Goal: Find specific page/section: Find specific page/section

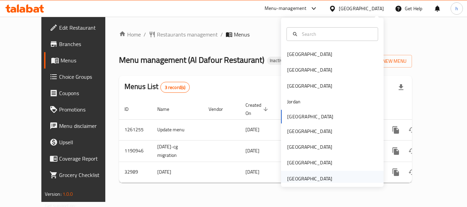
click at [319, 177] on div "[GEOGRAPHIC_DATA]" at bounding box center [309, 179] width 45 height 8
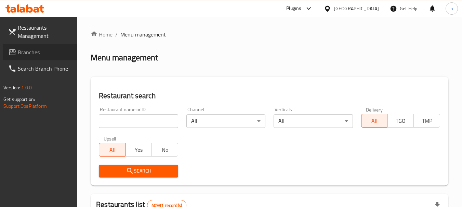
click at [43, 55] on span "Branches" at bounding box center [45, 52] width 54 height 8
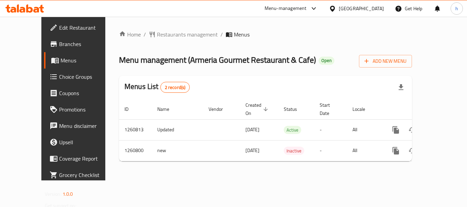
click at [297, 4] on div "Menu-management" at bounding box center [286, 8] width 42 height 8
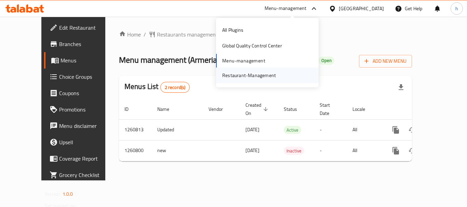
click at [270, 77] on div "Restaurant-Management" at bounding box center [249, 76] width 54 height 8
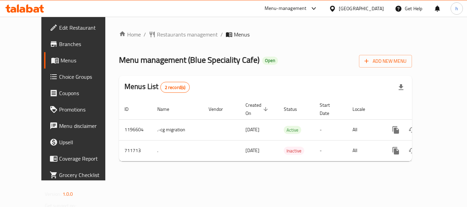
click at [368, 10] on div "[GEOGRAPHIC_DATA]" at bounding box center [361, 9] width 45 height 8
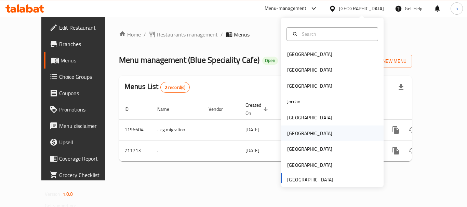
click at [296, 134] on div "[GEOGRAPHIC_DATA]" at bounding box center [310, 134] width 56 height 16
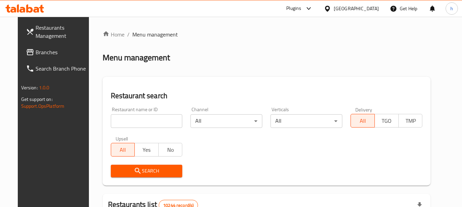
click at [36, 54] on span "Branches" at bounding box center [63, 52] width 54 height 8
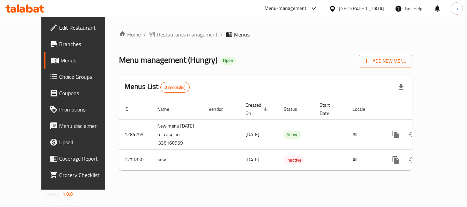
click at [378, 11] on div "[GEOGRAPHIC_DATA]" at bounding box center [361, 9] width 45 height 8
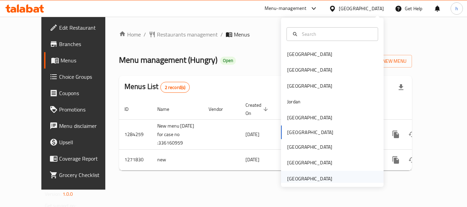
click at [323, 177] on div "[GEOGRAPHIC_DATA]" at bounding box center [309, 179] width 45 height 8
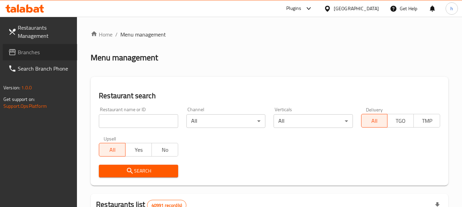
click at [54, 55] on span "Branches" at bounding box center [45, 52] width 54 height 8
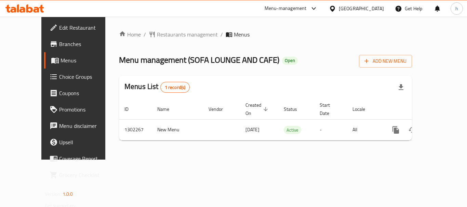
click at [307, 9] on div "Menu-management" at bounding box center [286, 8] width 42 height 8
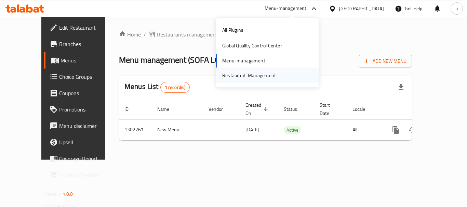
click at [277, 78] on div "Restaurant-Management" at bounding box center [249, 76] width 65 height 16
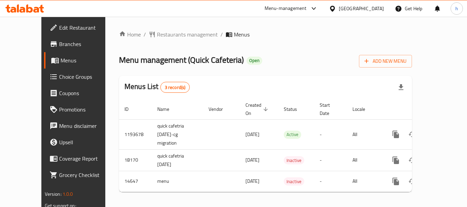
click at [351, 7] on div "[GEOGRAPHIC_DATA]" at bounding box center [361, 9] width 45 height 8
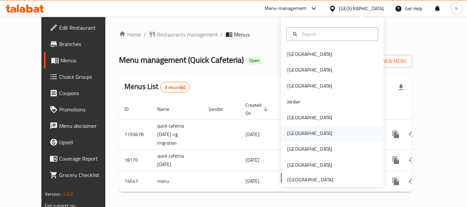
click at [303, 132] on div "[GEOGRAPHIC_DATA]" at bounding box center [332, 134] width 103 height 16
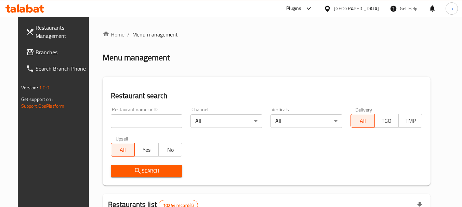
click at [301, 6] on div "Plugins" at bounding box center [293, 8] width 15 height 8
click at [284, 77] on div "Restaurant-Management" at bounding box center [276, 78] width 54 height 8
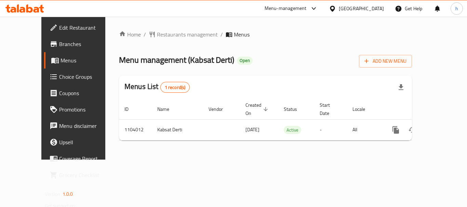
click at [307, 8] on div "Menu-management" at bounding box center [286, 8] width 42 height 8
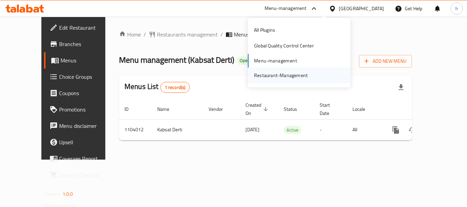
click at [312, 75] on div "Restaurant-Management" at bounding box center [280, 76] width 65 height 16
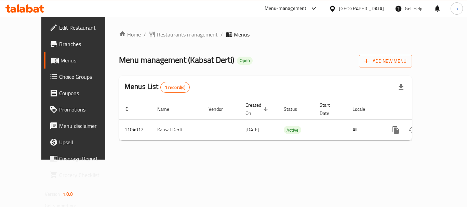
click at [377, 5] on div "[GEOGRAPHIC_DATA]" at bounding box center [361, 9] width 45 height 8
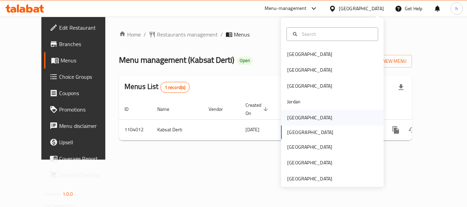
click at [299, 117] on div "[GEOGRAPHIC_DATA]" at bounding box center [310, 118] width 56 height 16
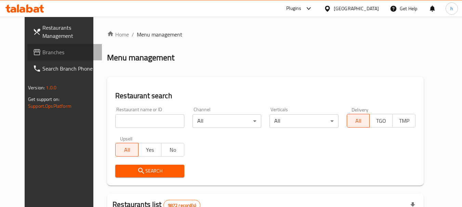
click at [52, 55] on span "Branches" at bounding box center [69, 52] width 54 height 8
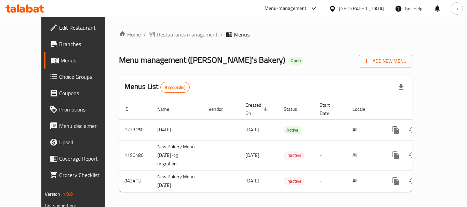
click at [339, 10] on div at bounding box center [334, 9] width 10 height 8
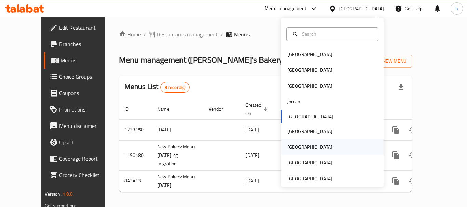
click at [312, 147] on div "[GEOGRAPHIC_DATA]" at bounding box center [332, 147] width 103 height 16
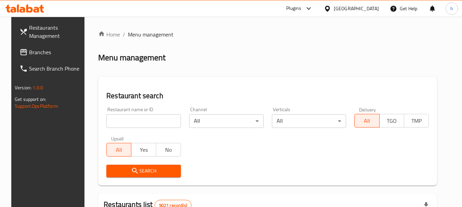
click at [37, 49] on span "Branches" at bounding box center [56, 52] width 54 height 8
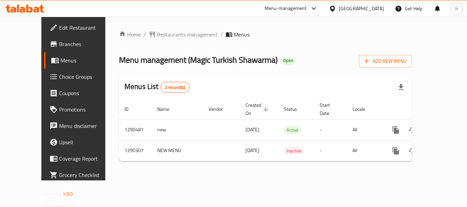
click at [364, 14] on div "[GEOGRAPHIC_DATA]" at bounding box center [356, 8] width 66 height 16
click at [381, 10] on div "[GEOGRAPHIC_DATA]" at bounding box center [361, 9] width 45 height 8
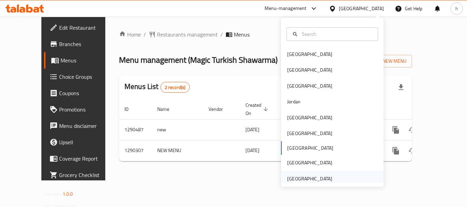
click at [321, 178] on div "[GEOGRAPHIC_DATA]" at bounding box center [309, 179] width 45 height 8
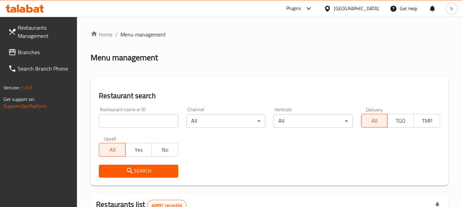
click at [51, 52] on span "Branches" at bounding box center [45, 52] width 54 height 8
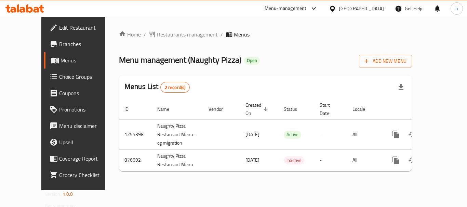
click at [357, 5] on div "[GEOGRAPHIC_DATA]" at bounding box center [361, 9] width 45 height 8
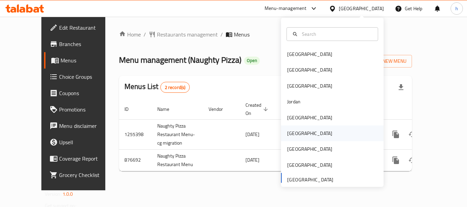
click at [295, 135] on div "[GEOGRAPHIC_DATA]" at bounding box center [310, 134] width 56 height 16
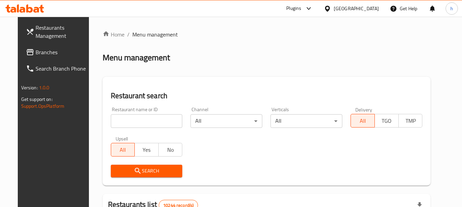
click at [36, 55] on span "Branches" at bounding box center [63, 52] width 54 height 8
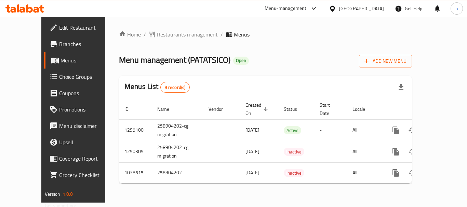
click at [339, 10] on div at bounding box center [334, 9] width 10 height 8
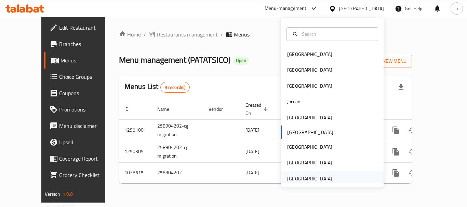
click at [311, 177] on div "[GEOGRAPHIC_DATA]" at bounding box center [309, 179] width 45 height 8
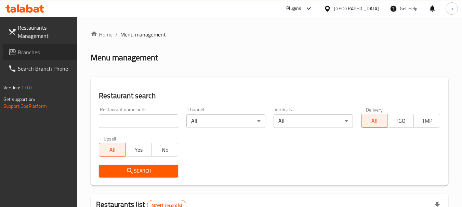
click at [50, 47] on link "Branches" at bounding box center [40, 52] width 75 height 16
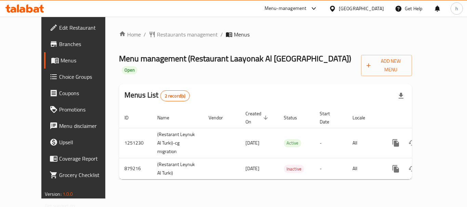
click at [339, 9] on div at bounding box center [334, 9] width 10 height 8
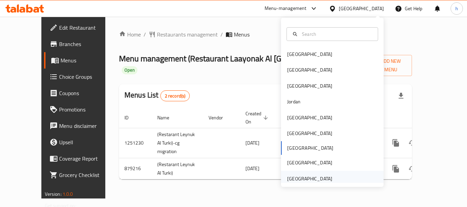
click at [339, 176] on div "[GEOGRAPHIC_DATA]" at bounding box center [332, 179] width 103 height 16
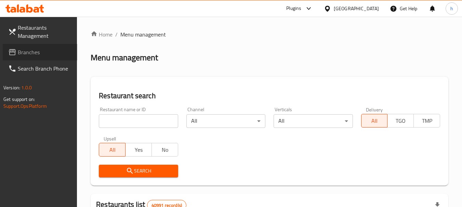
click at [51, 56] on span "Branches" at bounding box center [45, 52] width 54 height 8
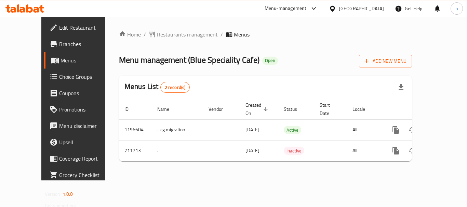
click at [352, 7] on div "[GEOGRAPHIC_DATA]" at bounding box center [361, 9] width 45 height 8
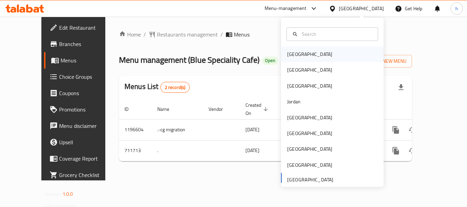
click at [327, 52] on div "[GEOGRAPHIC_DATA]" at bounding box center [332, 54] width 103 height 16
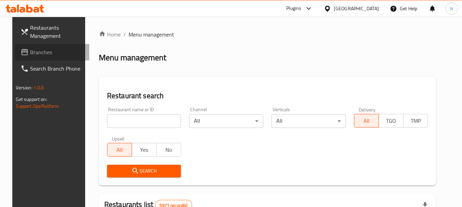
click at [46, 47] on link "Branches" at bounding box center [52, 52] width 75 height 16
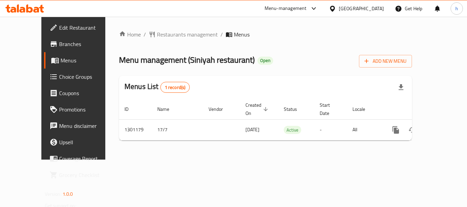
click at [339, 5] on div at bounding box center [334, 9] width 10 height 8
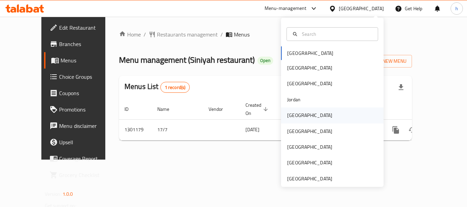
click at [306, 118] on div "[GEOGRAPHIC_DATA]" at bounding box center [332, 116] width 103 height 16
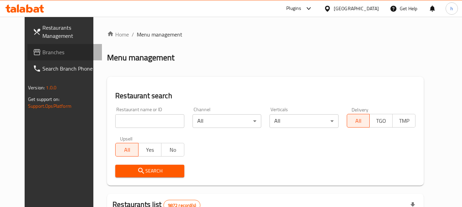
click at [27, 46] on link "Branches" at bounding box center [64, 52] width 75 height 16
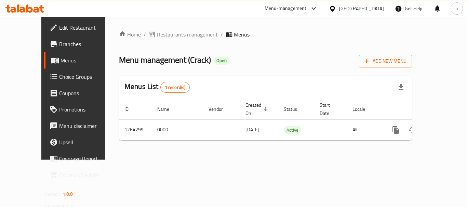
click at [358, 12] on div "[GEOGRAPHIC_DATA]" at bounding box center [356, 8] width 66 height 16
click at [374, 7] on div "[GEOGRAPHIC_DATA]" at bounding box center [361, 9] width 45 height 8
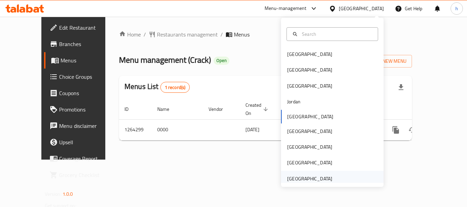
click at [312, 177] on div "[GEOGRAPHIC_DATA]" at bounding box center [309, 179] width 45 height 8
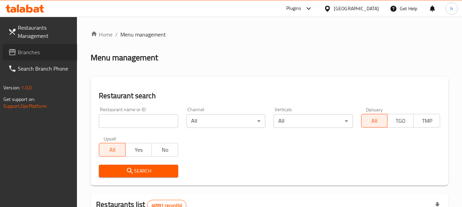
click at [48, 49] on span "Branches" at bounding box center [45, 52] width 54 height 8
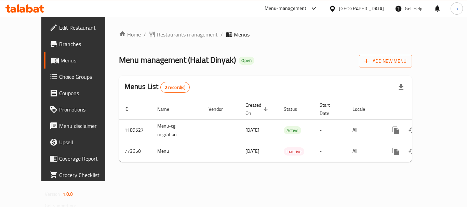
click at [336, 9] on icon at bounding box center [332, 8] width 7 height 7
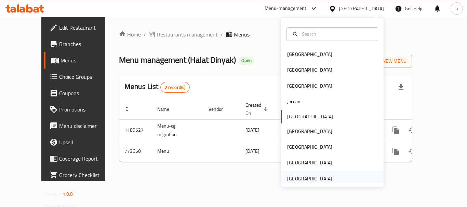
click at [309, 179] on div "[GEOGRAPHIC_DATA]" at bounding box center [309, 179] width 45 height 8
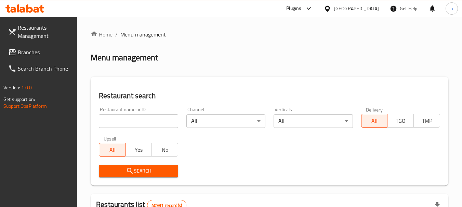
click at [59, 52] on span "Branches" at bounding box center [45, 52] width 54 height 8
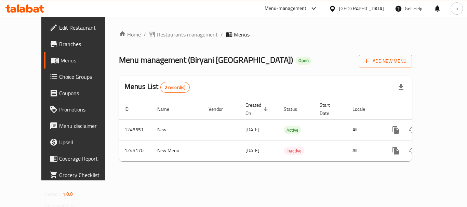
click at [295, 9] on div "Menu-management" at bounding box center [286, 8] width 42 height 8
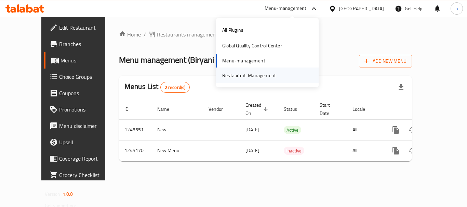
click at [283, 75] on div "Restaurant-Management" at bounding box center [267, 76] width 103 height 16
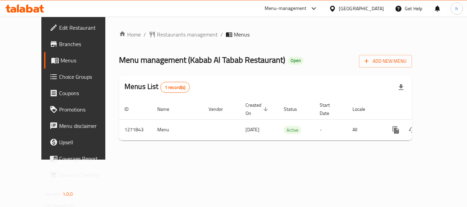
click at [374, 8] on div "[GEOGRAPHIC_DATA]" at bounding box center [361, 9] width 45 height 8
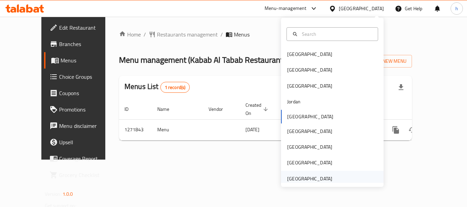
click at [323, 176] on div "United Arab Emirates" at bounding box center [309, 179] width 45 height 8
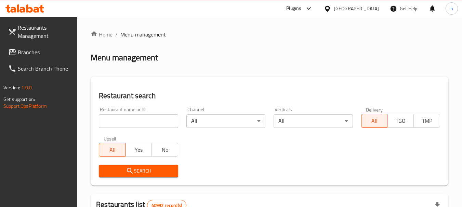
click at [295, 9] on div "Plugins" at bounding box center [293, 8] width 15 height 8
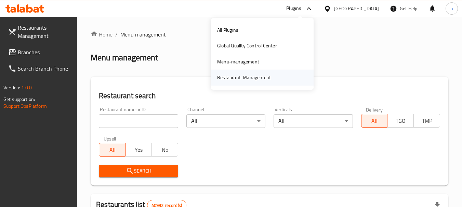
click at [268, 74] on div "Restaurant-Management" at bounding box center [244, 78] width 54 height 8
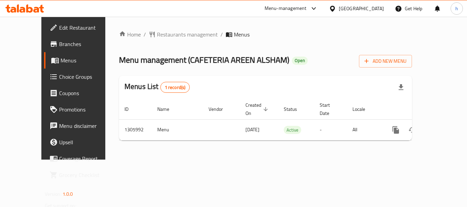
click at [345, 8] on div "[GEOGRAPHIC_DATA]" at bounding box center [361, 9] width 45 height 8
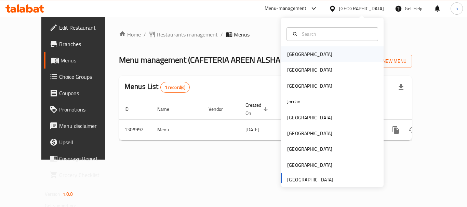
click at [337, 53] on div "[GEOGRAPHIC_DATA]" at bounding box center [332, 54] width 103 height 16
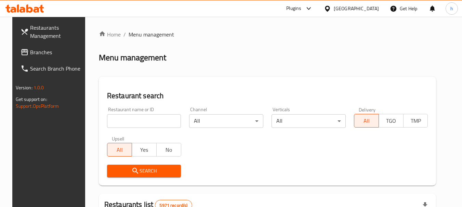
click at [57, 51] on span "Branches" at bounding box center [57, 52] width 54 height 8
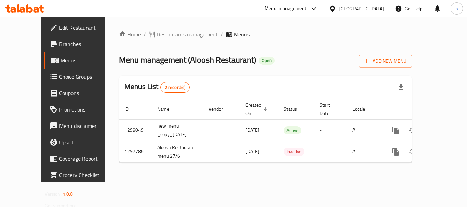
click at [373, 6] on div "[GEOGRAPHIC_DATA]" at bounding box center [361, 9] width 45 height 8
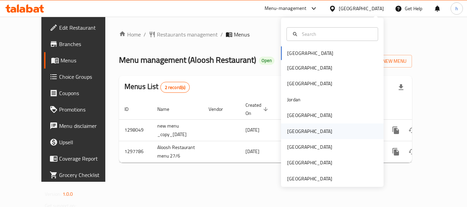
click at [311, 134] on div "[GEOGRAPHIC_DATA]" at bounding box center [332, 132] width 103 height 16
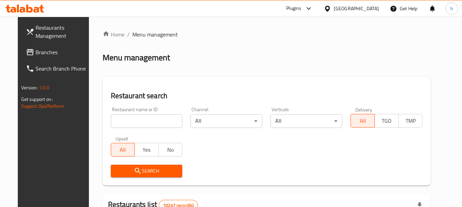
click at [37, 53] on span "Branches" at bounding box center [63, 52] width 54 height 8
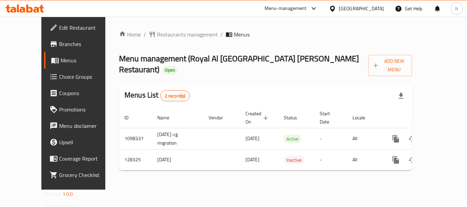
click at [373, 7] on div "[GEOGRAPHIC_DATA]" at bounding box center [361, 9] width 45 height 8
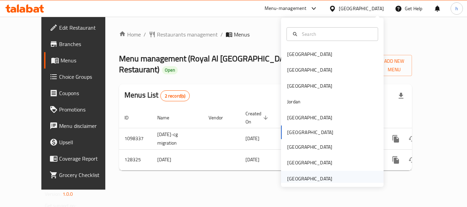
click at [333, 177] on div "[GEOGRAPHIC_DATA]" at bounding box center [332, 179] width 103 height 16
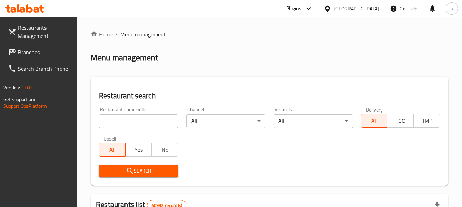
click at [302, 6] on div at bounding box center [306, 8] width 11 height 8
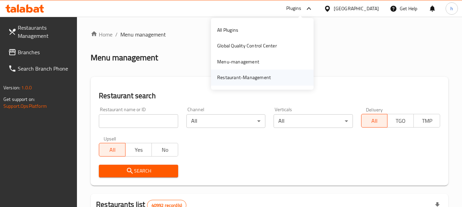
click at [277, 78] on div "Restaurant-Management" at bounding box center [262, 78] width 103 height 16
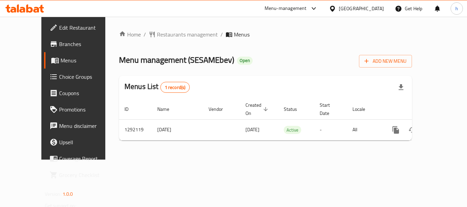
click at [346, 8] on div "[GEOGRAPHIC_DATA]" at bounding box center [361, 9] width 45 height 8
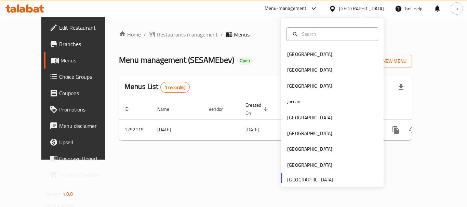
click at [304, 7] on div "Menu-management" at bounding box center [286, 8] width 42 height 8
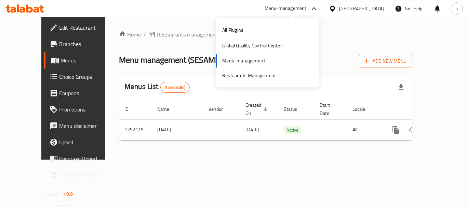
click at [326, 37] on ol "Home / Restaurants management / Menus" at bounding box center [265, 34] width 293 height 8
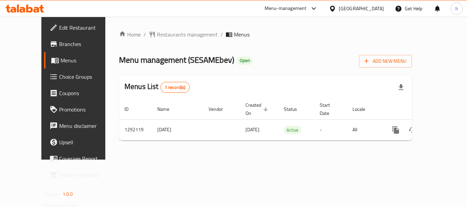
click at [299, 5] on div "Menu-management" at bounding box center [286, 8] width 42 height 8
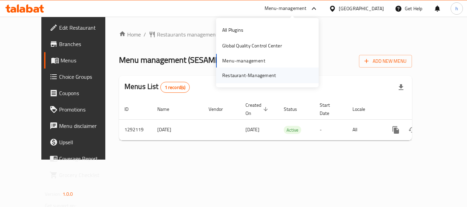
click at [265, 72] on div "Restaurant-Management" at bounding box center [249, 76] width 54 height 8
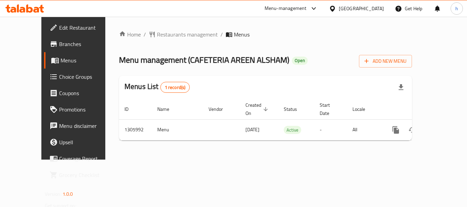
click at [343, 6] on div "[GEOGRAPHIC_DATA]" at bounding box center [361, 9] width 45 height 8
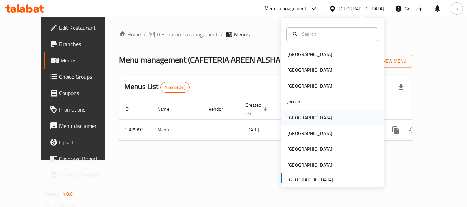
click at [314, 119] on div "[GEOGRAPHIC_DATA]" at bounding box center [332, 118] width 103 height 16
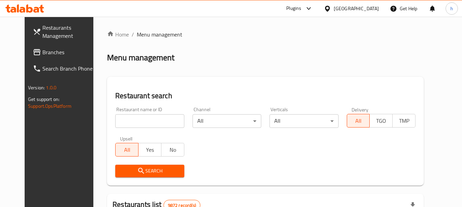
click at [47, 50] on span "Branches" at bounding box center [69, 52] width 54 height 8
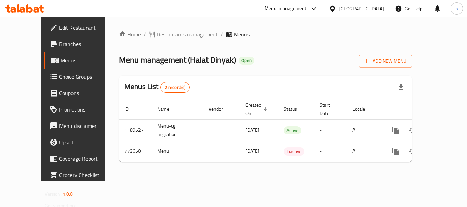
click at [388, 2] on div "Kuwait" at bounding box center [356, 8] width 66 height 16
click at [383, 4] on div "Kuwait" at bounding box center [356, 8] width 66 height 16
click at [339, 9] on div at bounding box center [334, 9] width 10 height 8
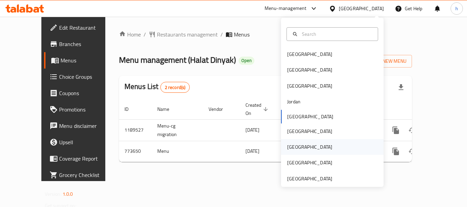
click at [290, 147] on div "[GEOGRAPHIC_DATA]" at bounding box center [309, 148] width 45 height 8
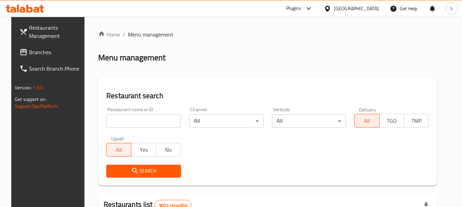
click at [56, 58] on link "Branches" at bounding box center [51, 52] width 75 height 16
